Goal: Task Accomplishment & Management: Use online tool/utility

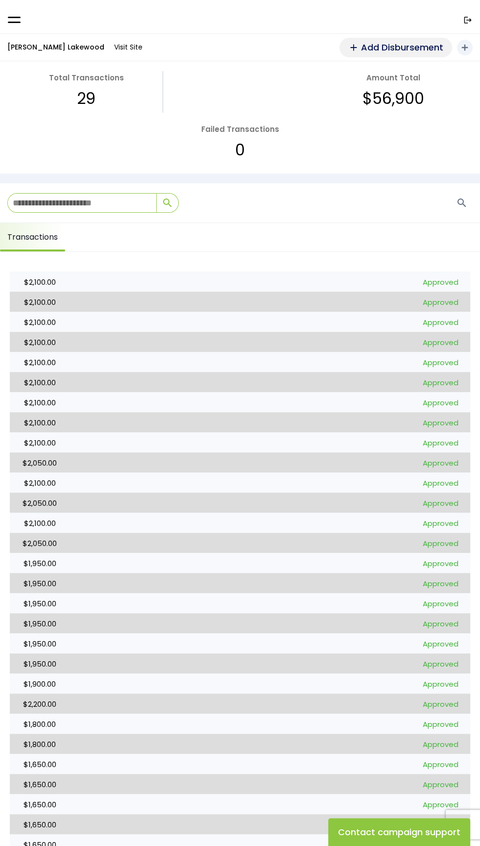
click at [391, 41] on span "Add Disbursement" at bounding box center [402, 47] width 82 height 13
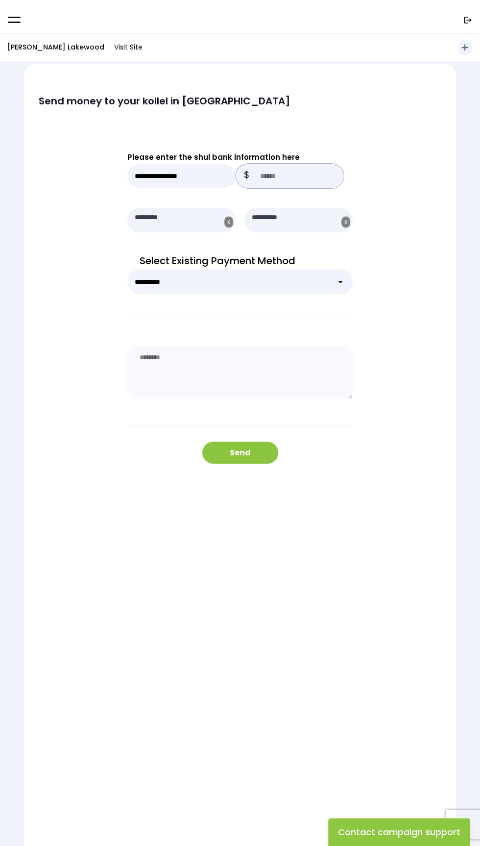
click at [294, 179] on input "text" at bounding box center [290, 176] width 108 height 24
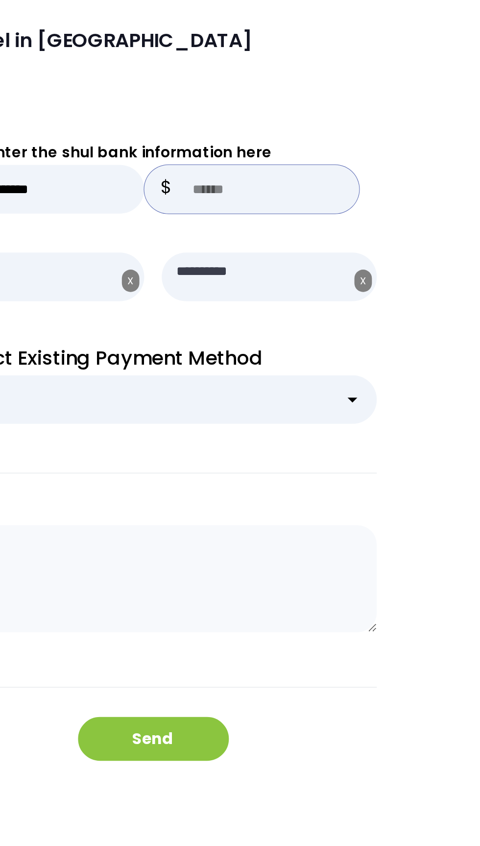
type input "****"
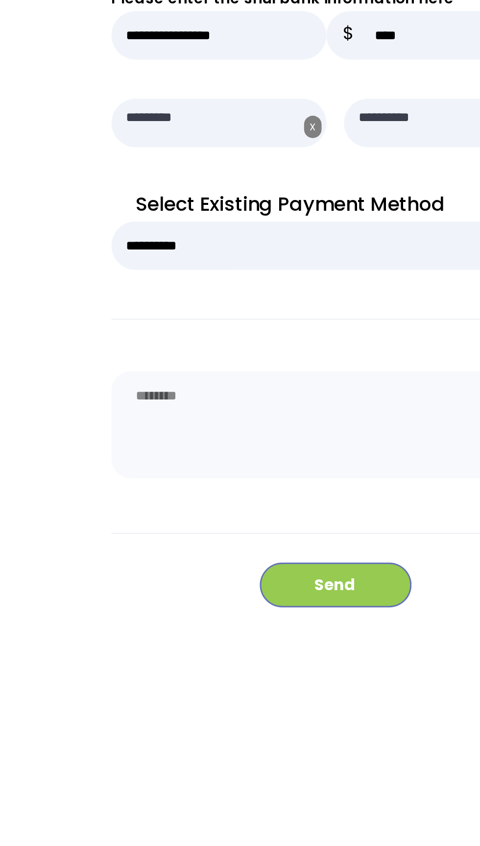
click at [240, 451] on button "Send" at bounding box center [240, 452] width 76 height 22
